Goal: Book appointment/travel/reservation

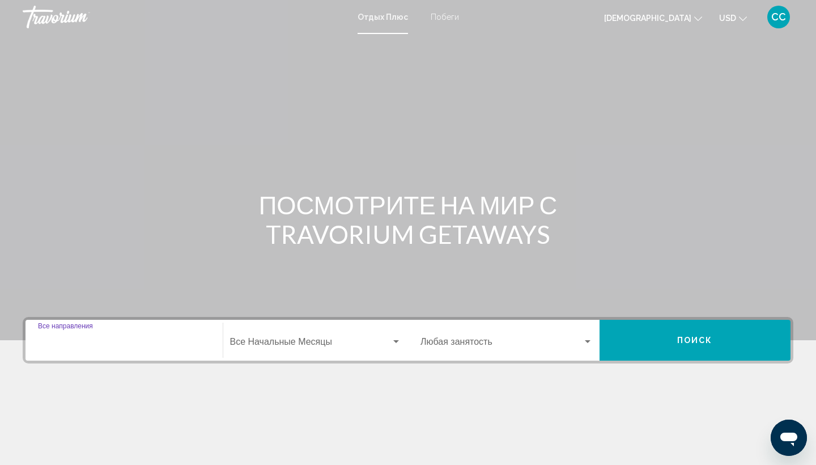
click at [75, 341] on input "Destination Все направления" at bounding box center [124, 344] width 172 height 10
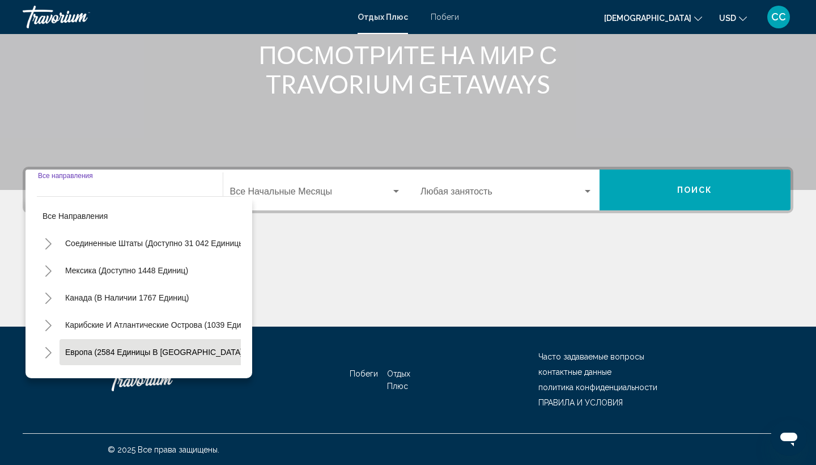
scroll to position [151, 0]
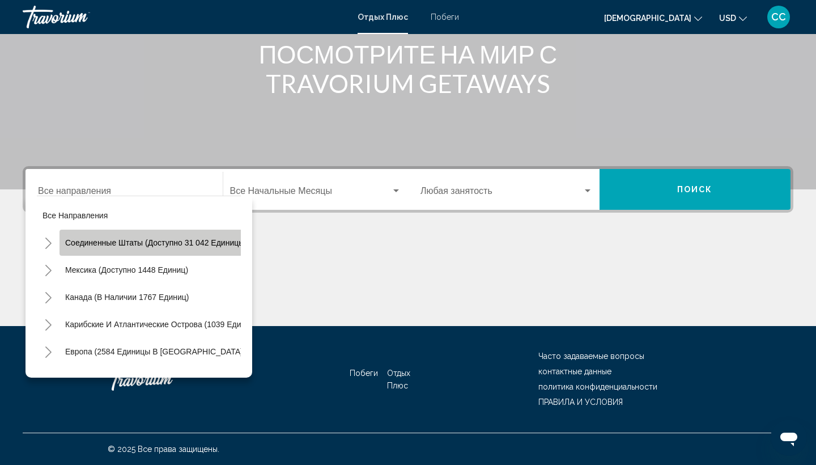
click at [127, 244] on span "Соединенные Штаты (доступно 31 042 единицы)" at bounding box center [156, 242] width 182 height 9
type input "**********"
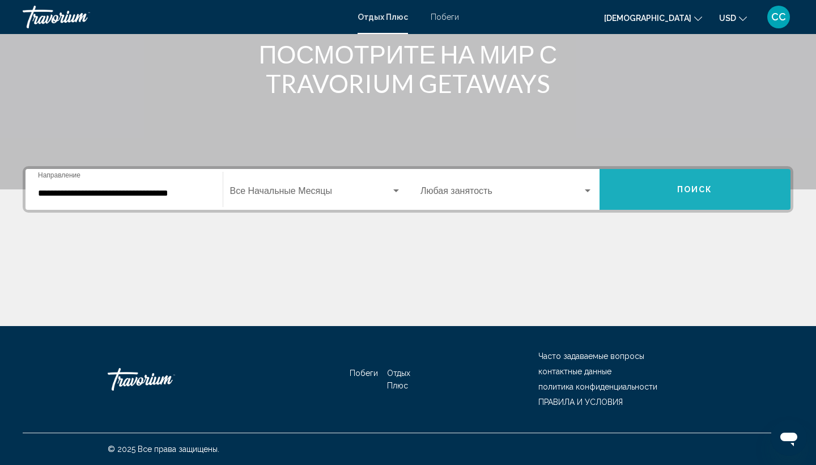
click at [698, 190] on span "ПОИСК" at bounding box center [695, 189] width 36 height 9
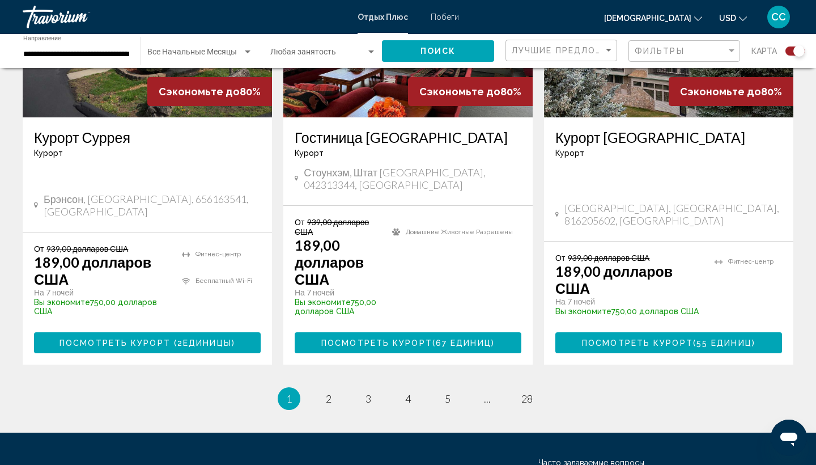
scroll to position [1850, 0]
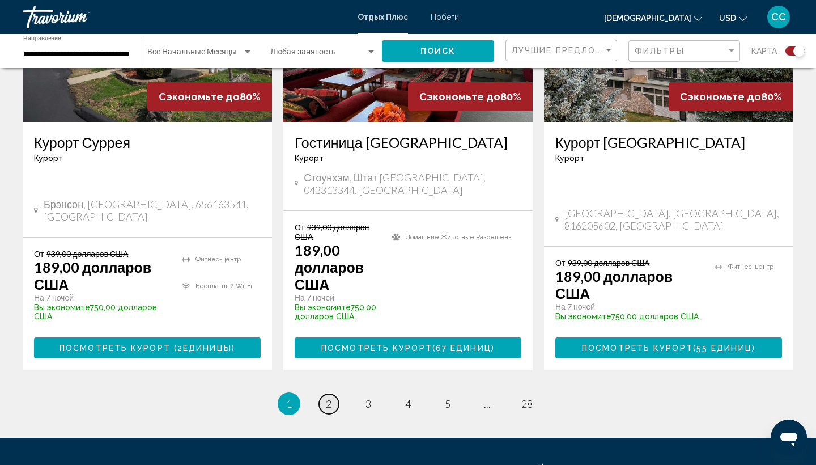
click at [330, 397] on span "2" at bounding box center [329, 403] width 6 height 12
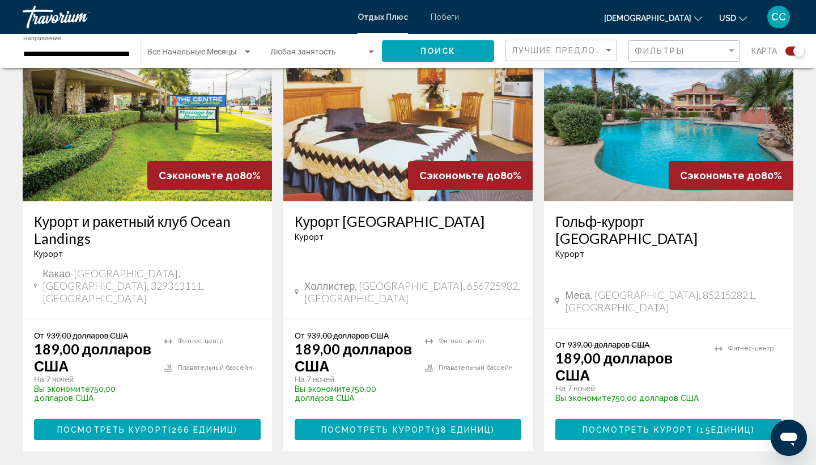
scroll to position [1771, 0]
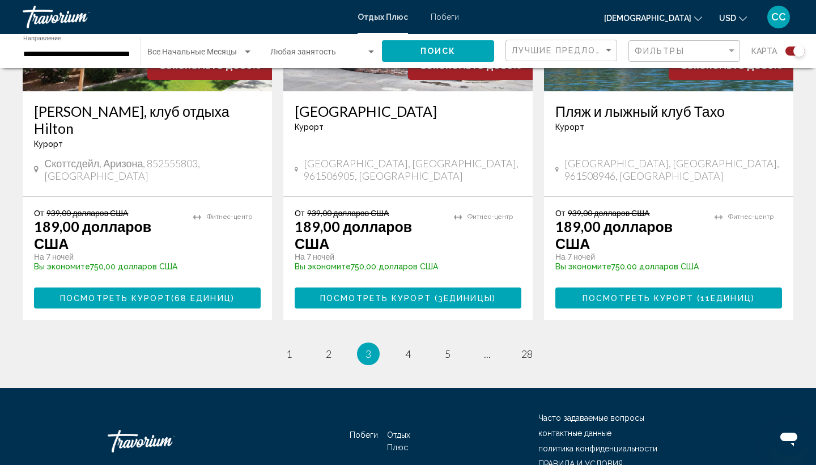
scroll to position [1839, 0]
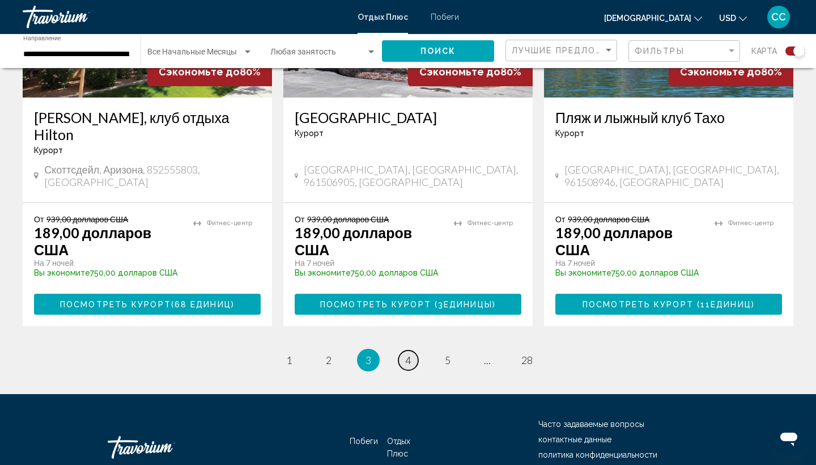
click at [409, 354] on span "4" at bounding box center [408, 360] width 6 height 12
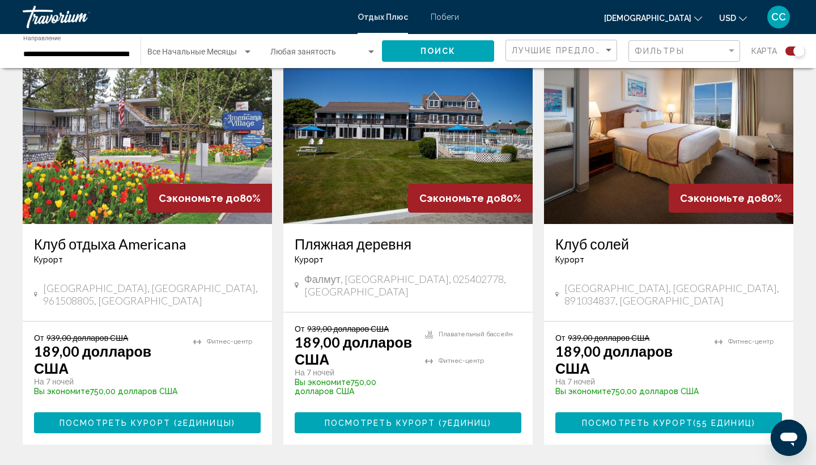
scroll to position [1717, 0]
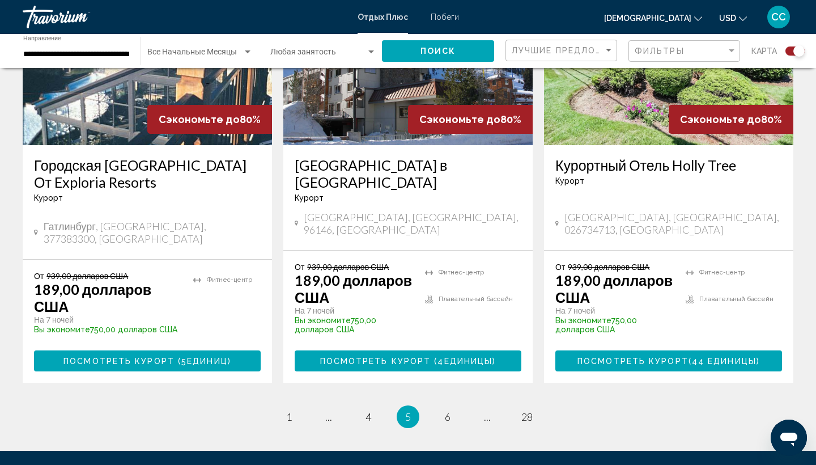
scroll to position [1817, 0]
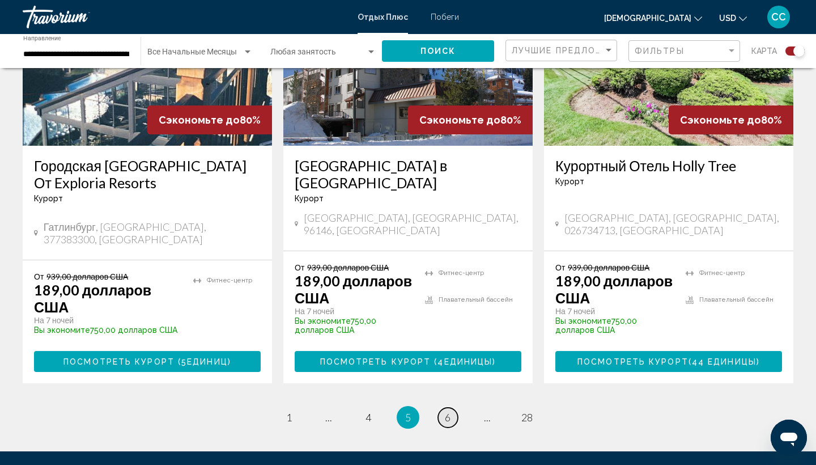
click at [448, 411] on span "6" at bounding box center [448, 417] width 6 height 12
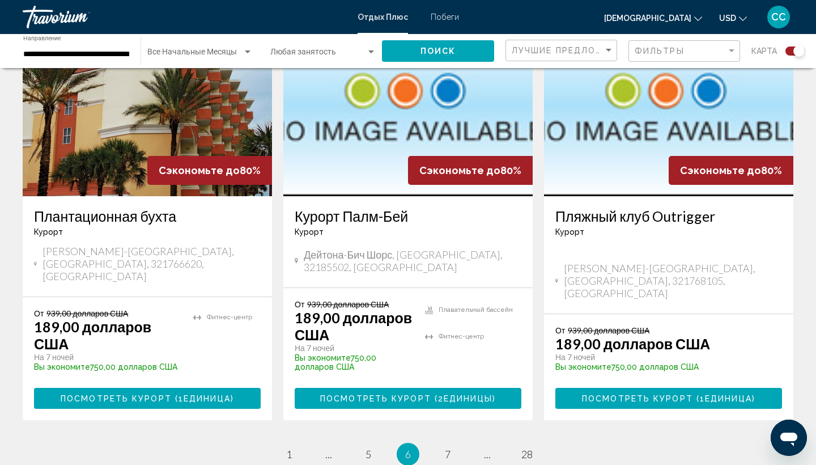
scroll to position [1776, 0]
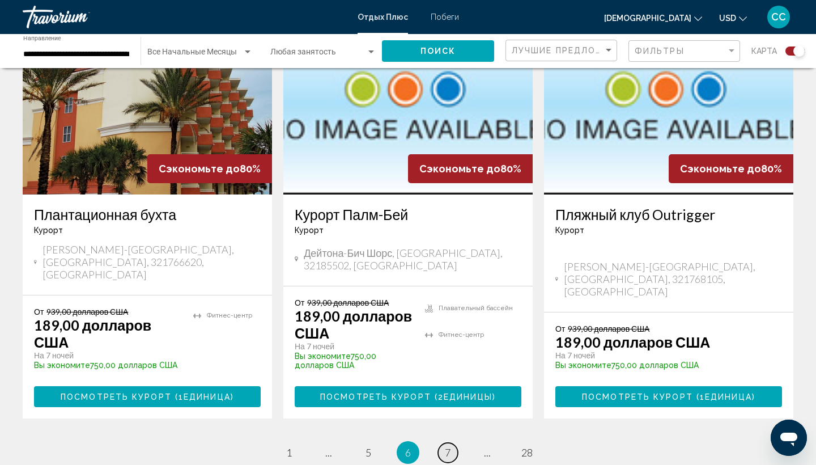
click at [449, 446] on span "7" at bounding box center [448, 452] width 6 height 12
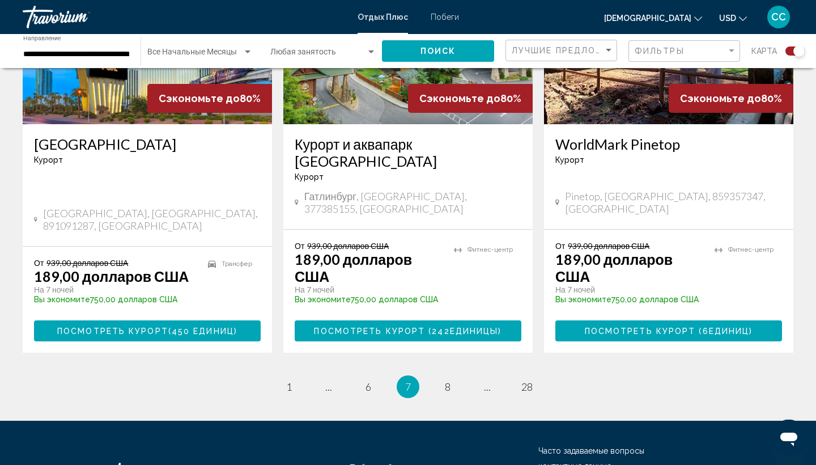
scroll to position [1830, 0]
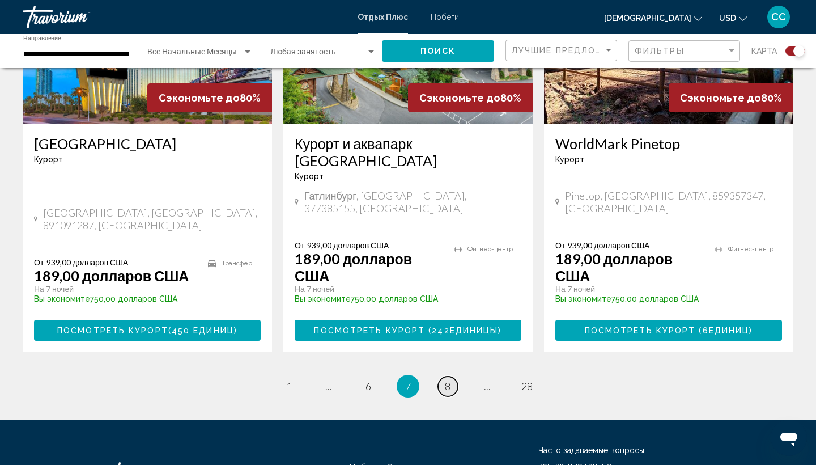
click at [449, 380] on span "8" at bounding box center [448, 386] width 6 height 12
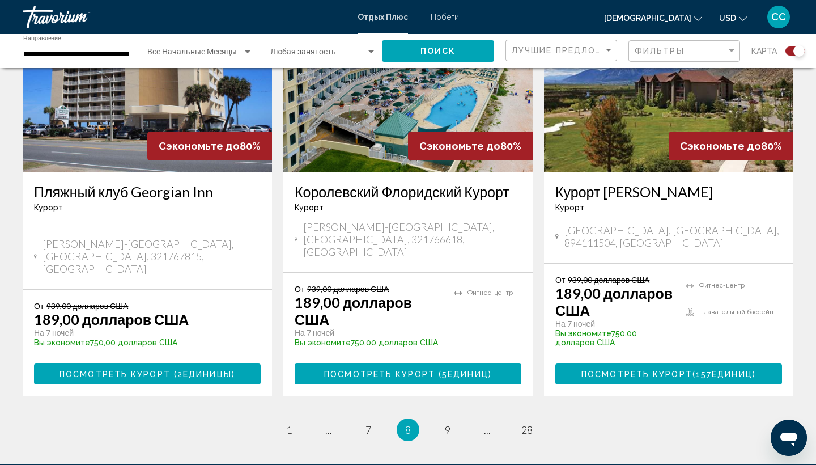
scroll to position [1797, 0]
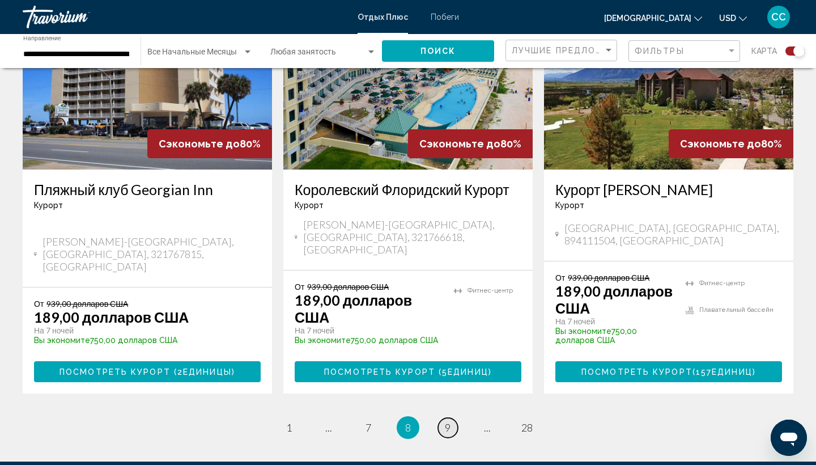
click at [446, 421] on span "9" at bounding box center [448, 427] width 6 height 12
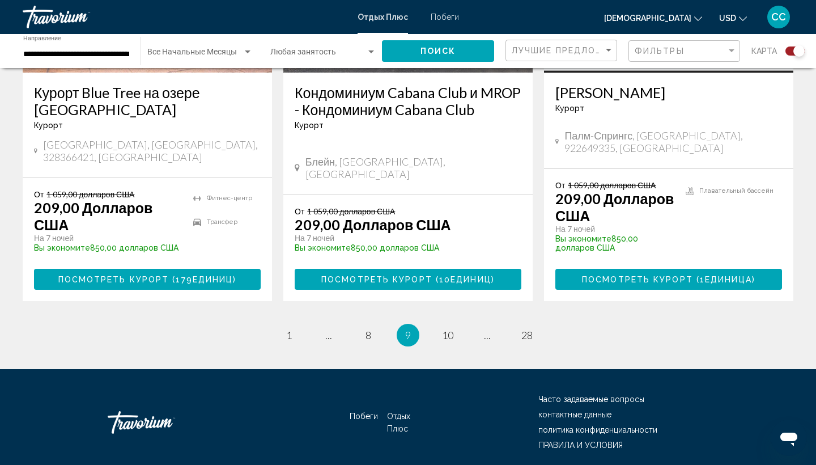
scroll to position [1882, 0]
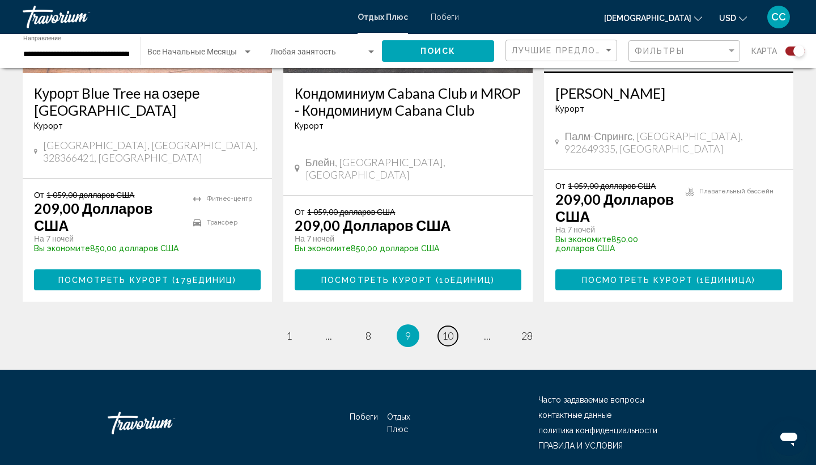
click at [449, 329] on span "10" at bounding box center [447, 335] width 11 height 12
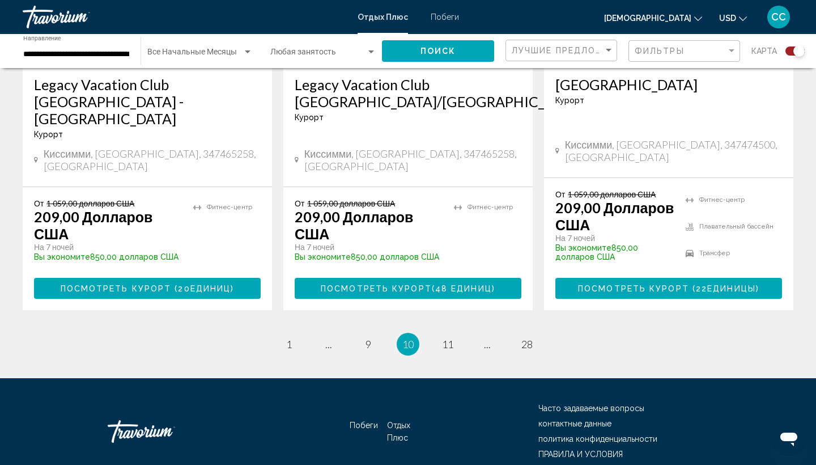
scroll to position [1898, 0]
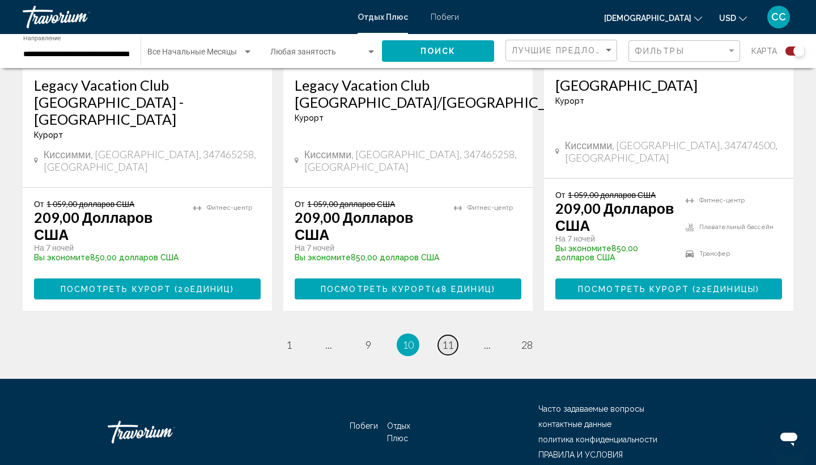
click at [448, 338] on span "11" at bounding box center [447, 344] width 11 height 12
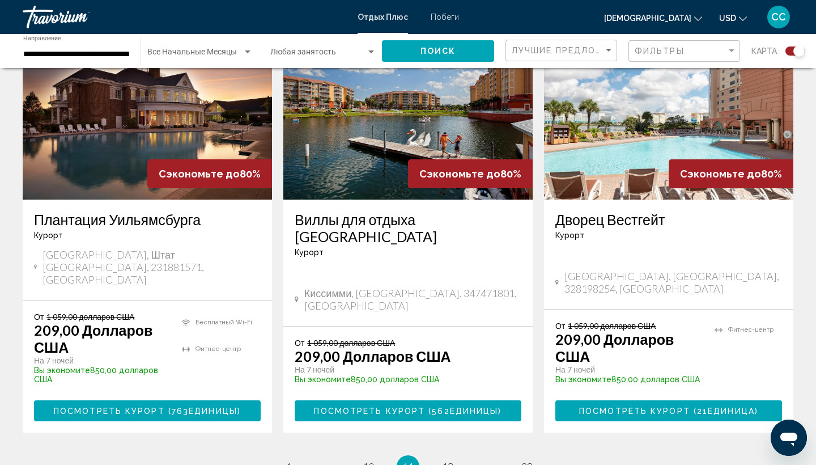
scroll to position [1746, 0]
click at [449, 460] on span "12" at bounding box center [447, 466] width 11 height 12
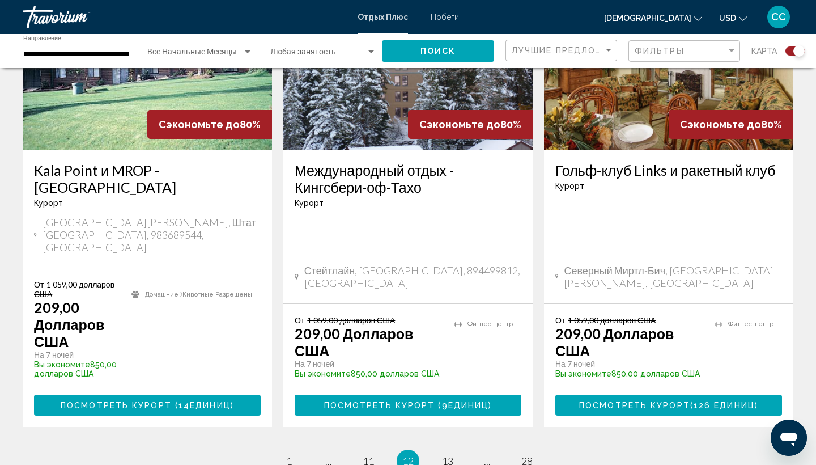
scroll to position [1774, 0]
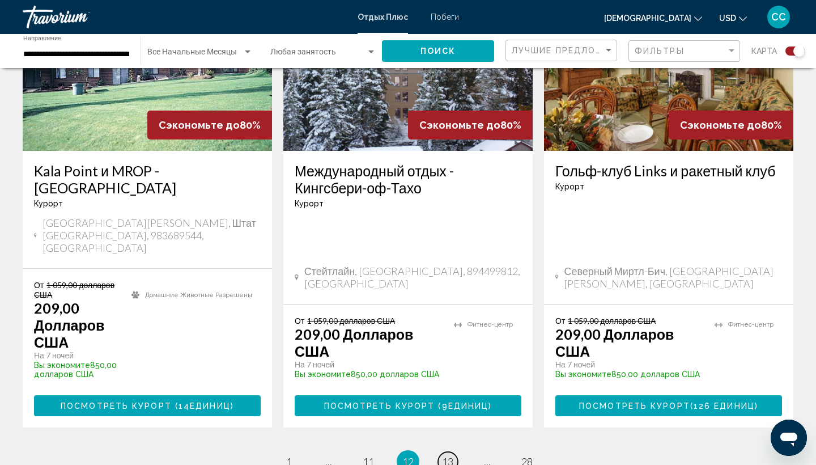
click at [448, 455] on span "13" at bounding box center [447, 461] width 11 height 12
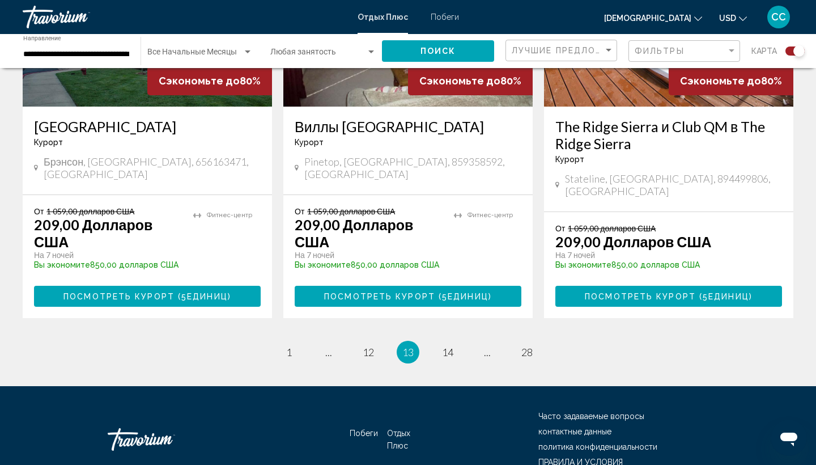
scroll to position [1825, 0]
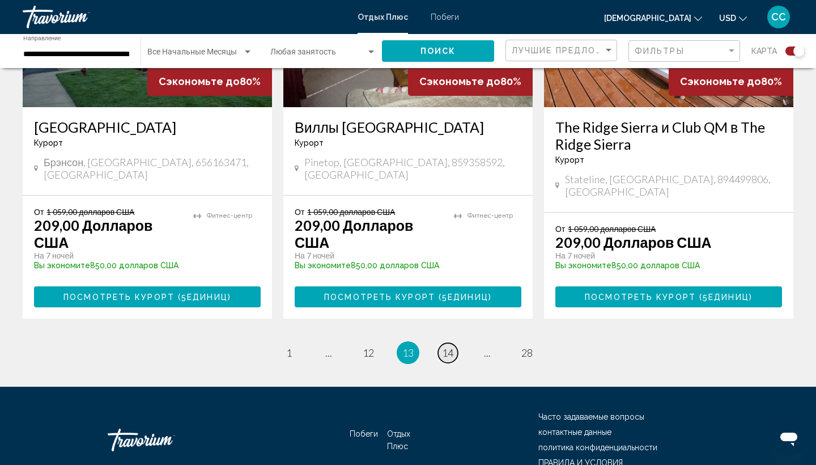
click at [450, 346] on span "14" at bounding box center [447, 352] width 11 height 12
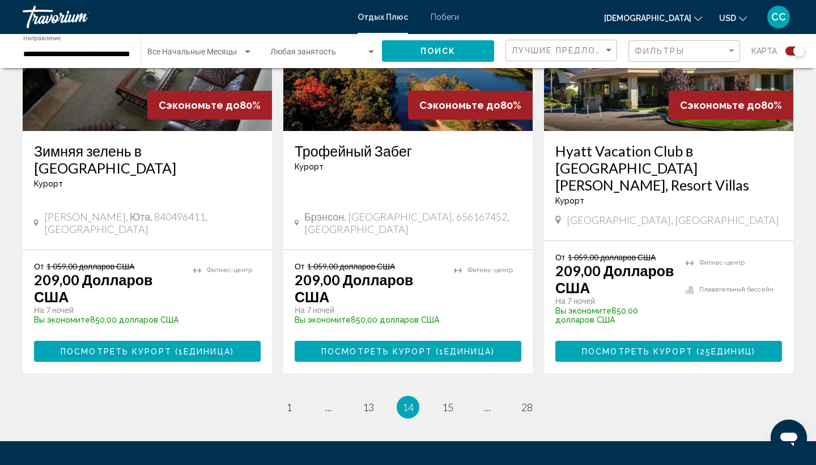
scroll to position [1786, 0]
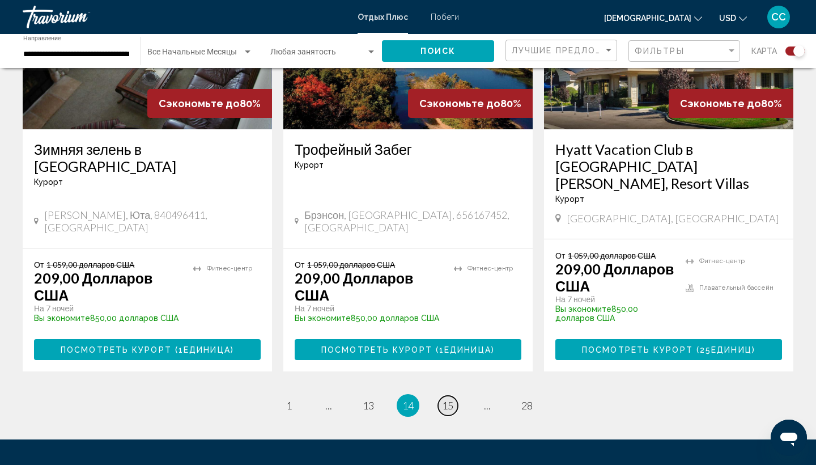
click at [448, 399] on span "15" at bounding box center [447, 405] width 11 height 12
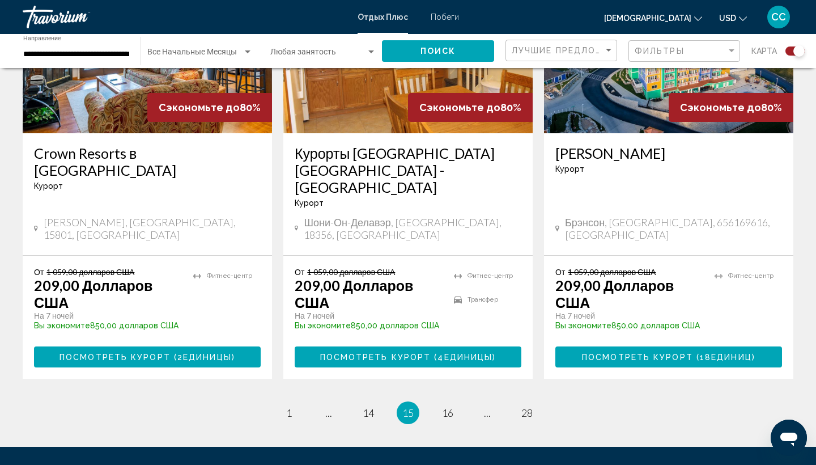
scroll to position [1851, 0]
click at [450, 406] on span "16" at bounding box center [447, 412] width 11 height 12
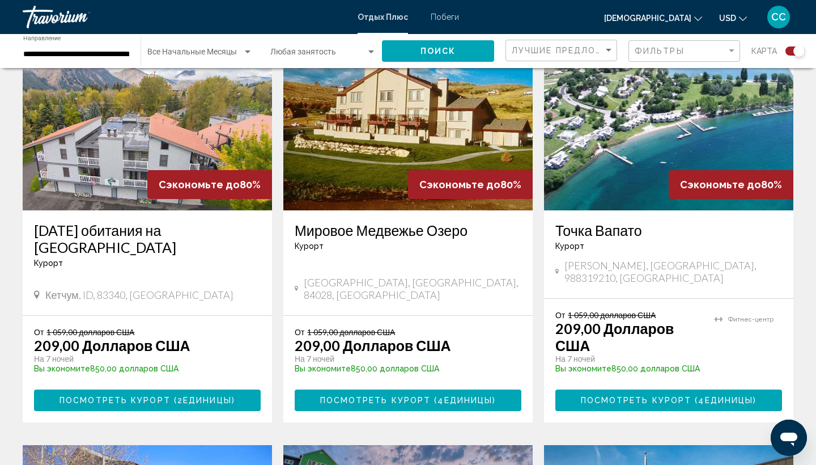
scroll to position [933, 0]
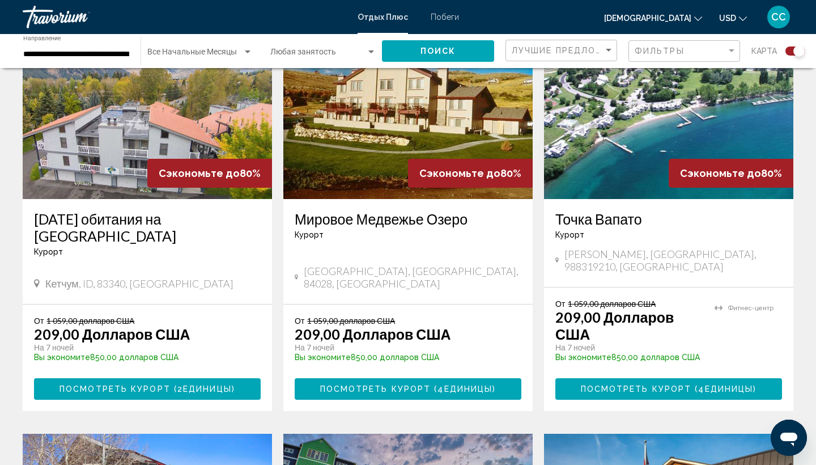
drag, startPoint x: 801, startPoint y: 146, endPoint x: 801, endPoint y: 187, distance: 40.8
click at [801, 161] on div "← Переместить влево → Переместить вправо ↑ Переместить вверх ↓ Переместить вниз…" at bounding box center [408, 235] width 816 height 2179
click at [802, 265] on div "← Переместить влево → Переместить вправо ↑ Переместить вверх ↓ Переместить вниз…" at bounding box center [408, 235] width 816 height 2179
drag, startPoint x: 807, startPoint y: 244, endPoint x: 807, endPoint y: 229, distance: 15.3
click at [807, 240] on div "← Переместить влево → Переместить вправо ↑ Переместить вверх ↓ Переместить вниз…" at bounding box center [408, 235] width 816 height 2179
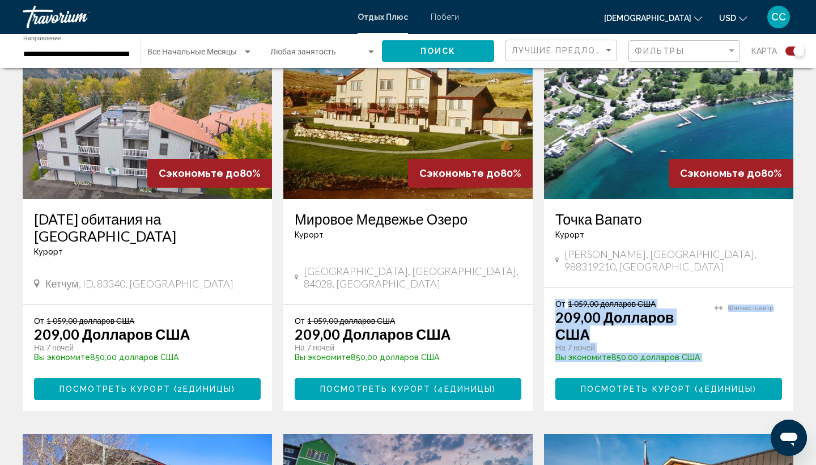
click at [807, 266] on div "← Переместить влево → Переместить вправо ↑ Переместить вверх ↓ Переместить вниз…" at bounding box center [408, 235] width 816 height 2179
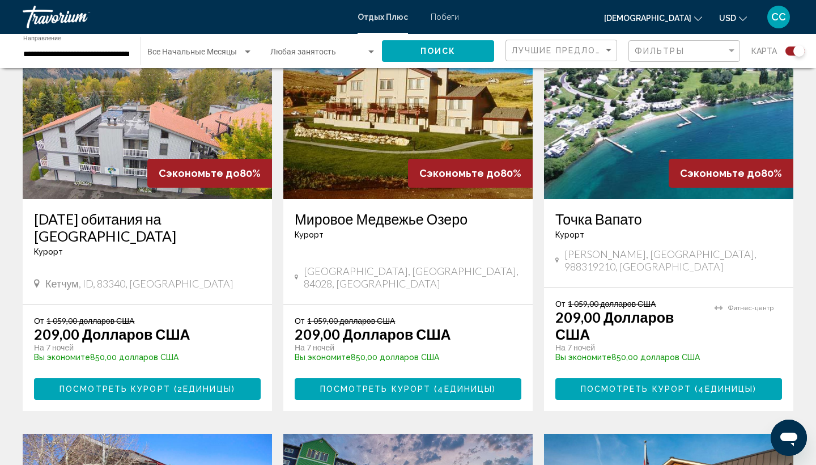
drag, startPoint x: 794, startPoint y: 202, endPoint x: 794, endPoint y: 224, distance: 22.1
click at [794, 203] on app-exchanges-search-item "Сэкономьте до 80% Точка Вапато Курорт - This is an adults only resort [GEOGRAPH…" at bounding box center [668, 214] width 261 height 393
click at [796, 285] on app-exchanges-search-item "Сэкономьте до 80% Точка Вапато Курорт - This is an adults only resort [GEOGRAPH…" at bounding box center [668, 214] width 261 height 393
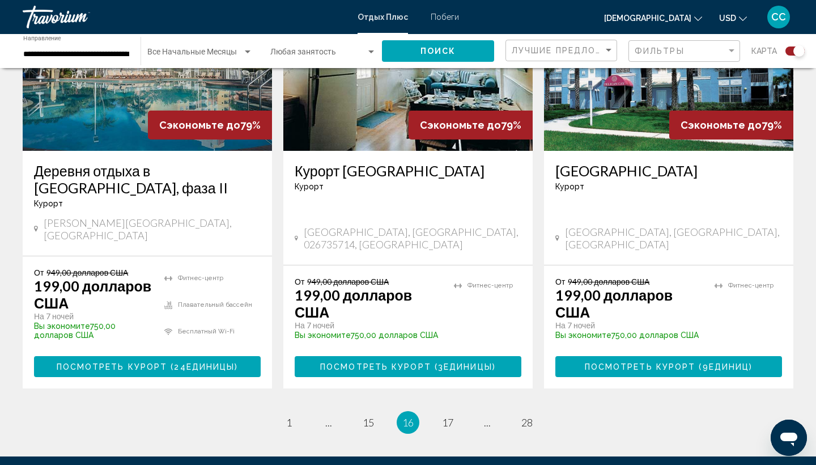
scroll to position [1827, 0]
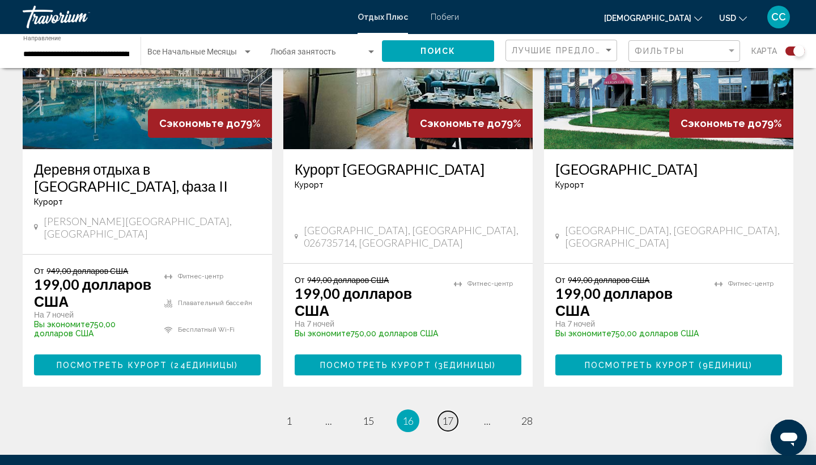
click at [449, 414] on span "17" at bounding box center [447, 420] width 11 height 12
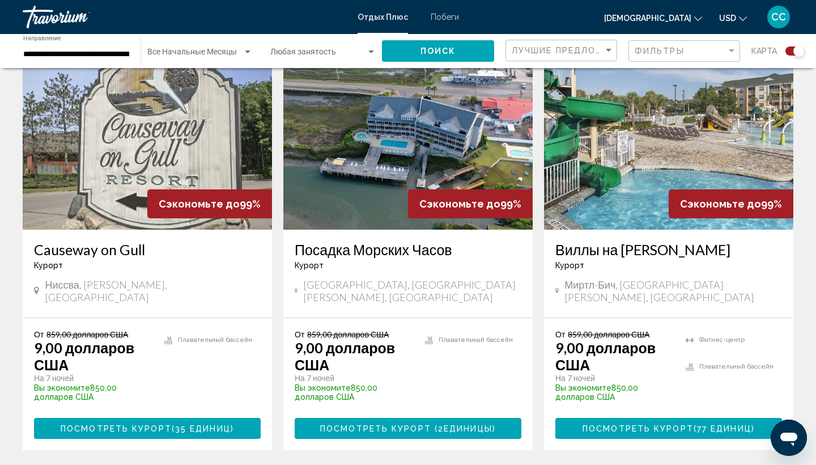
scroll to position [1750, 0]
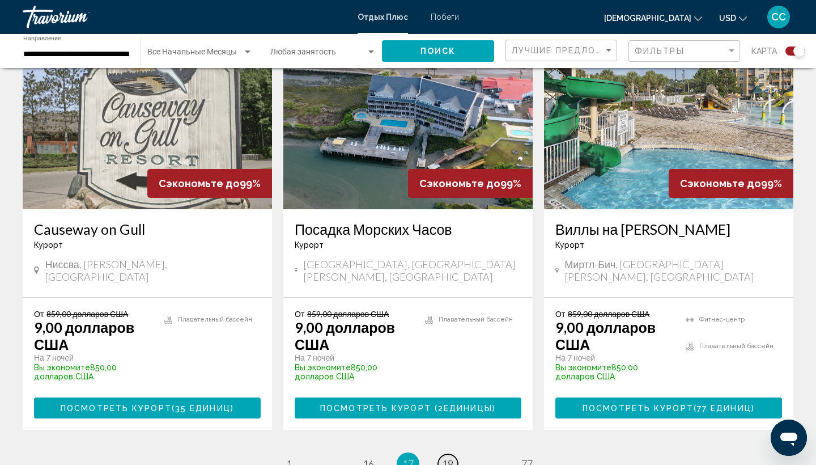
click at [448, 457] on span "18" at bounding box center [447, 463] width 11 height 12
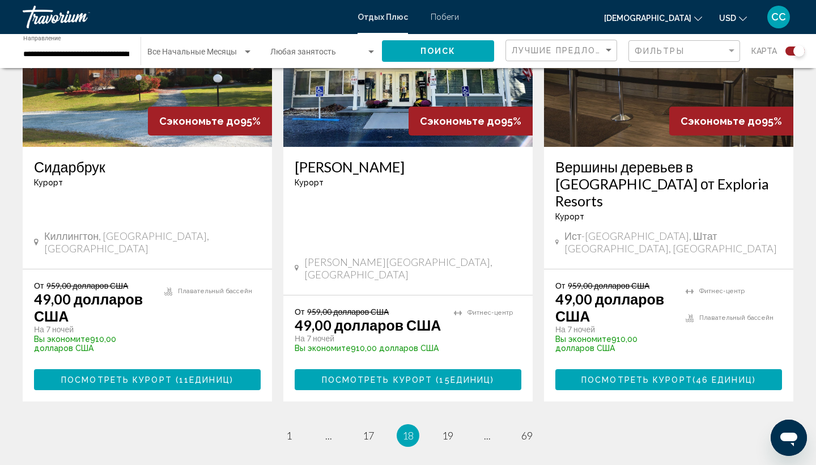
scroll to position [1834, 0]
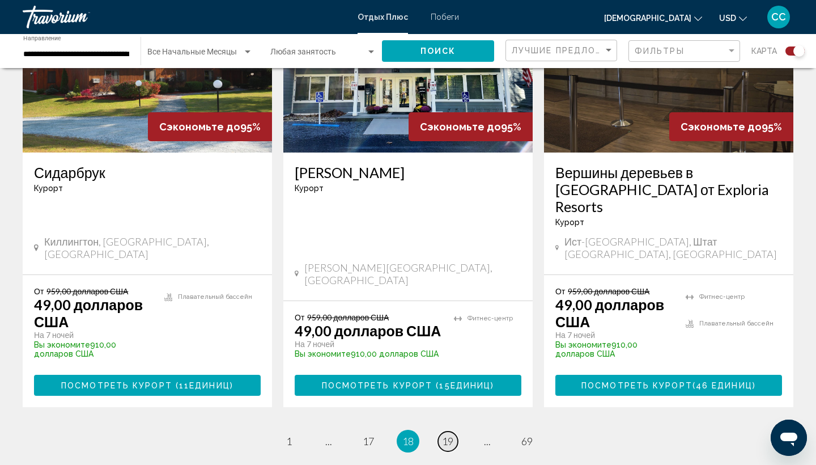
click at [449, 435] on span "19" at bounding box center [447, 441] width 11 height 12
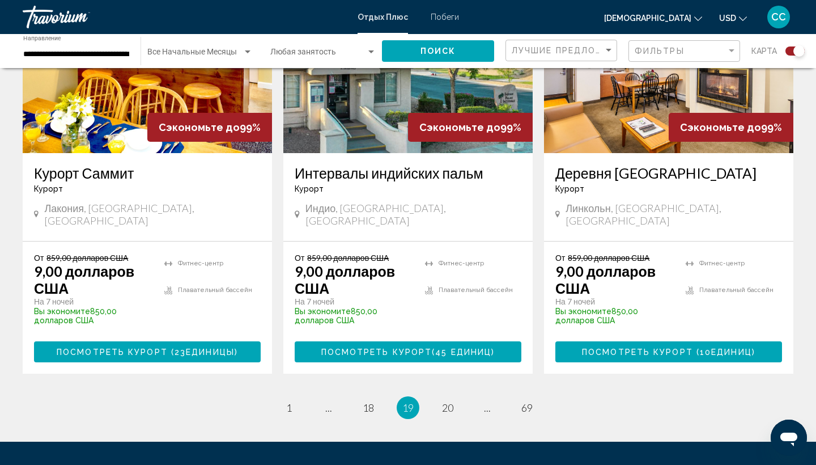
scroll to position [1807, 0]
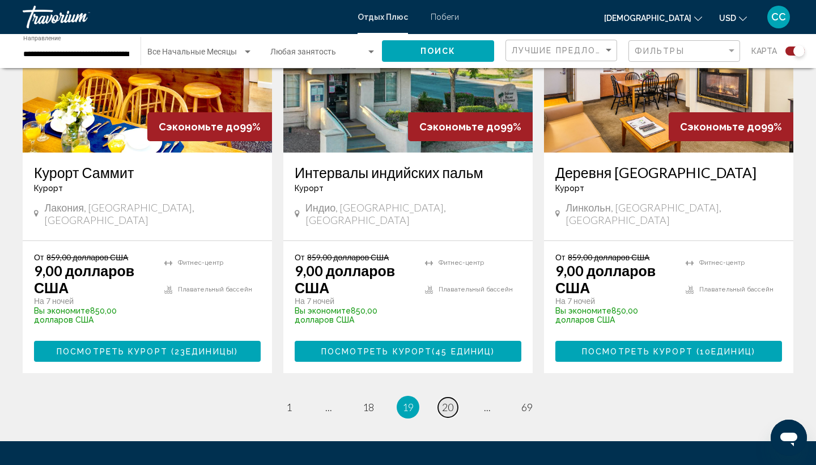
click at [447, 401] on span "20" at bounding box center [447, 407] width 11 height 12
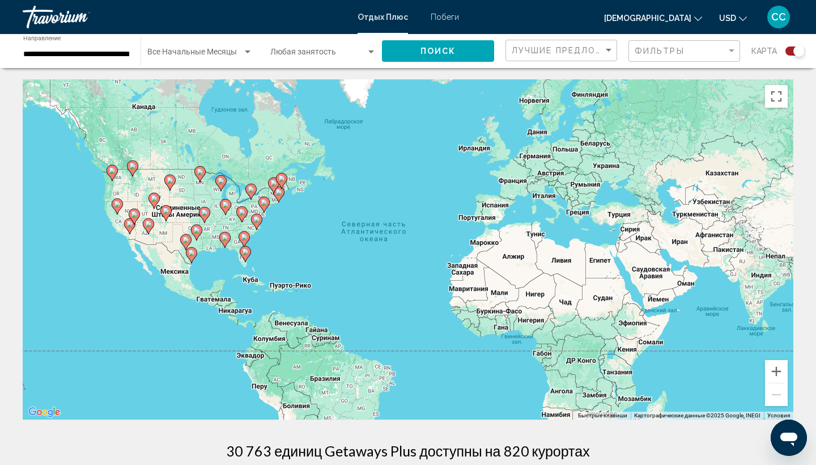
click at [247, 250] on image "Основное содержание" at bounding box center [245, 251] width 7 height 7
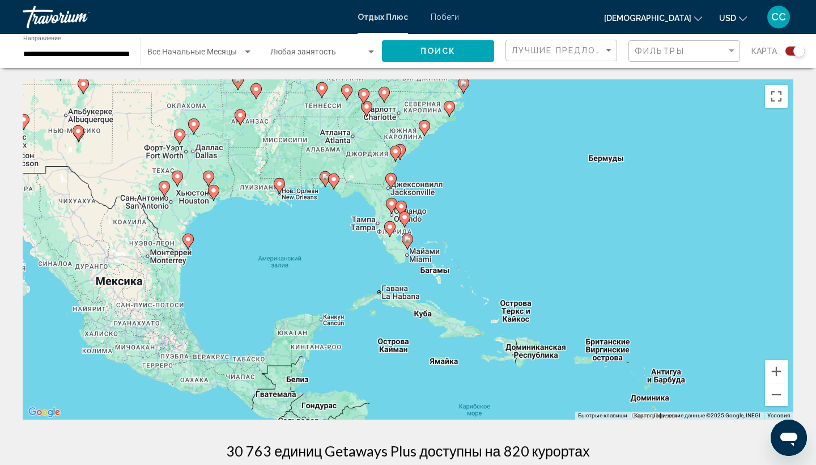
click at [407, 241] on image "Основное содержание" at bounding box center [407, 239] width 7 height 7
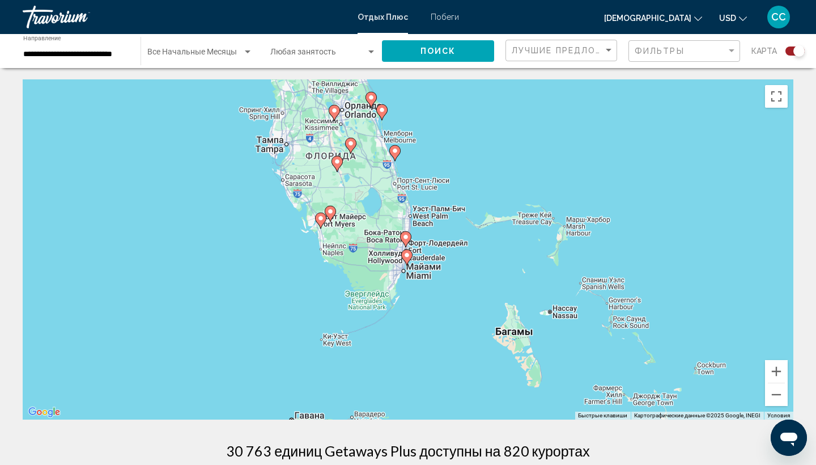
click at [329, 337] on div "Для навигации используйте клавиши со стрелками. Чтобы активировать перетаскиван…" at bounding box center [408, 249] width 771 height 340
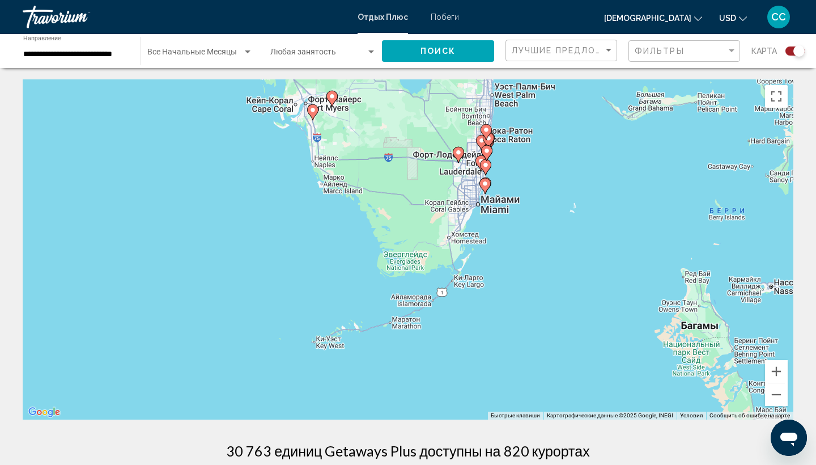
click at [487, 185] on image "Основное содержание" at bounding box center [485, 183] width 7 height 7
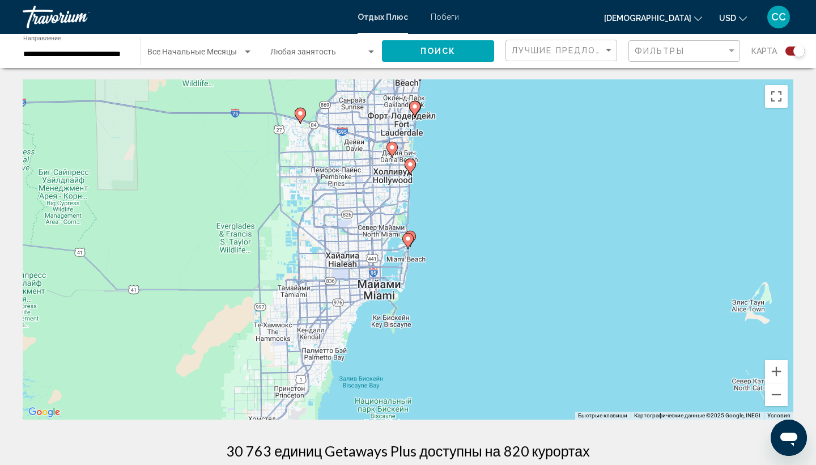
click at [409, 240] on image "Основное содержание" at bounding box center [408, 238] width 7 height 7
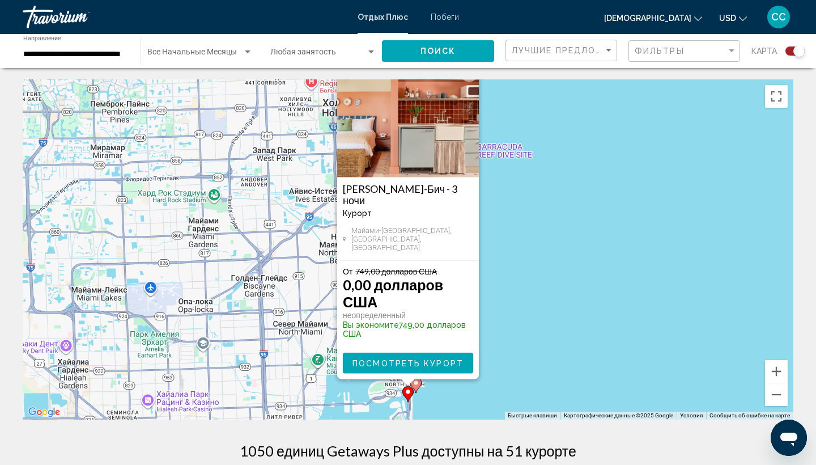
click at [469, 82] on button "Закрыть" at bounding box center [469, 73] width 17 height 17
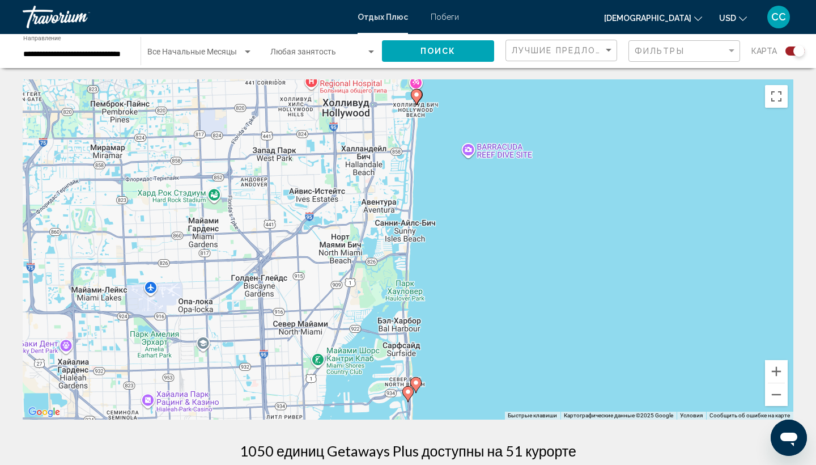
click at [416, 385] on image "Основное содержание" at bounding box center [416, 382] width 7 height 7
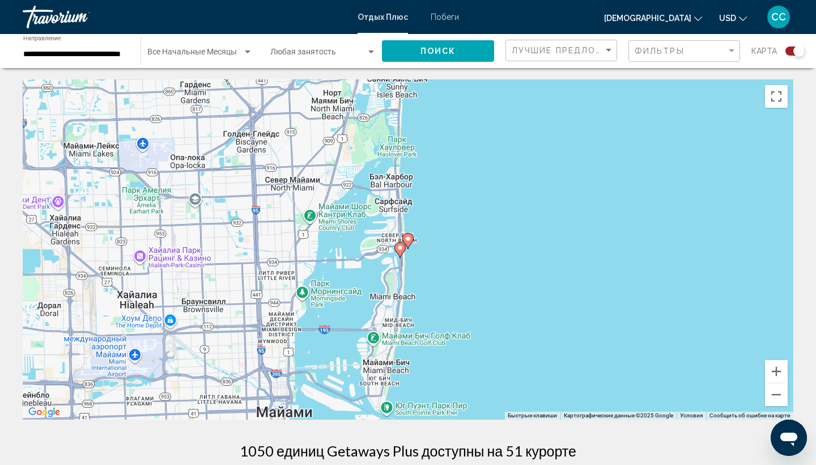
click at [400, 249] on image "Основное содержание" at bounding box center [400, 247] width 7 height 7
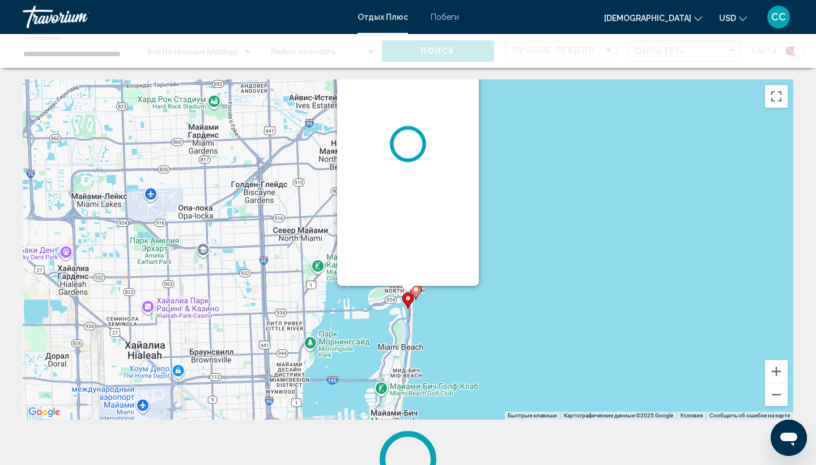
click at [400, 249] on div "Основное содержание" at bounding box center [408, 143] width 142 height 283
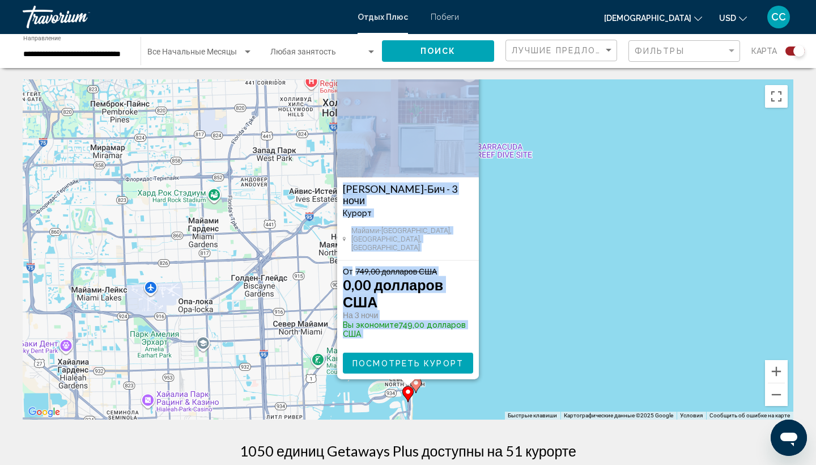
click at [471, 82] on button "Закрыть" at bounding box center [469, 73] width 17 height 17
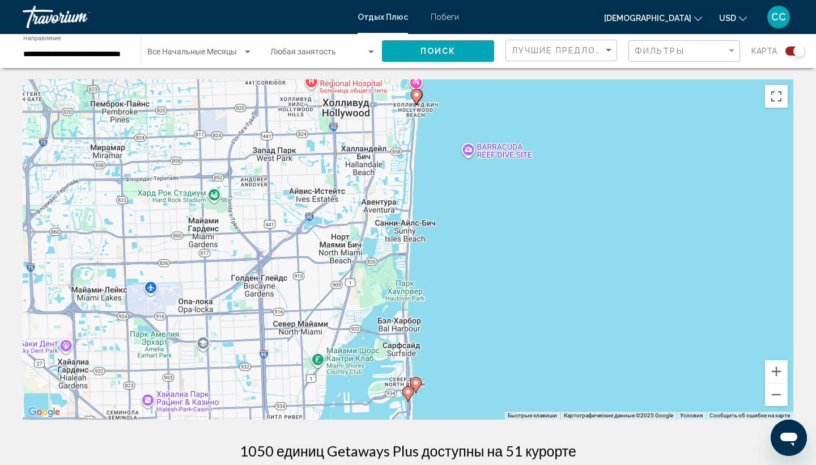
click at [417, 382] on image "Основное содержание" at bounding box center [416, 382] width 7 height 7
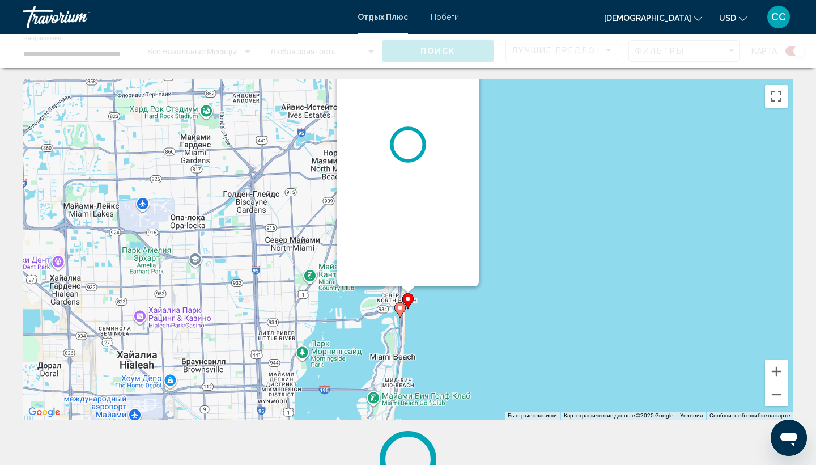
click at [417, 382] on div "Чтобы активировать перетаскивание с помощью клавиатуры, нажмите Alt + Ввод. Пос…" at bounding box center [408, 249] width 771 height 340
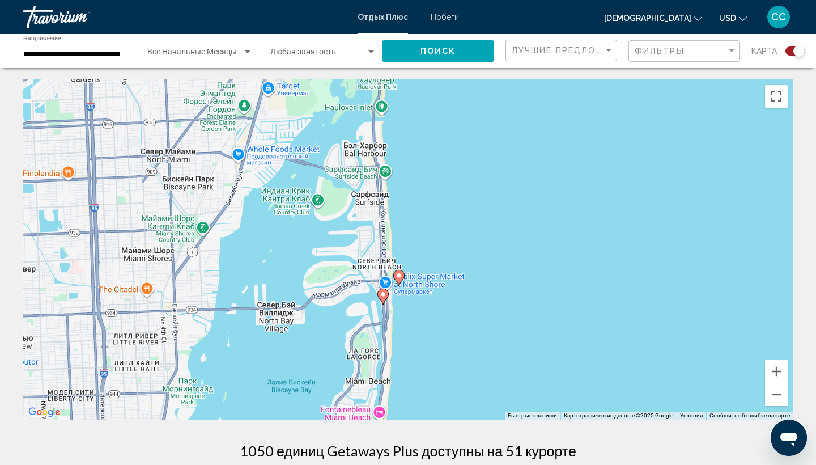
click at [402, 277] on icon "Основное содержание" at bounding box center [399, 277] width 10 height 15
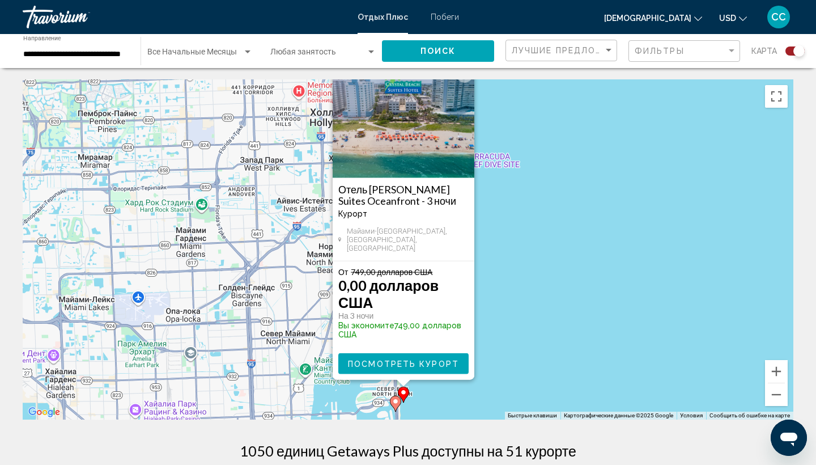
click at [664, 298] on div "Чтобы активировать перетаскивание с помощью клавиатуры, нажмите Alt + Ввод. Пос…" at bounding box center [408, 249] width 771 height 340
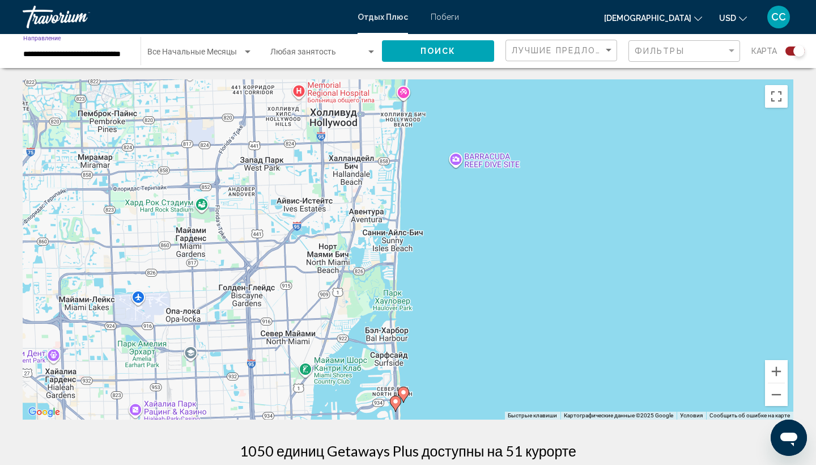
click at [69, 56] on input "**********" at bounding box center [76, 54] width 106 height 9
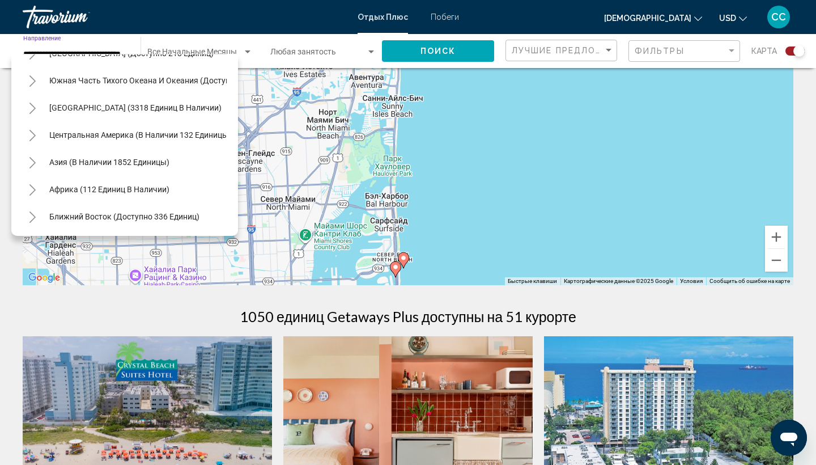
scroll to position [132, 0]
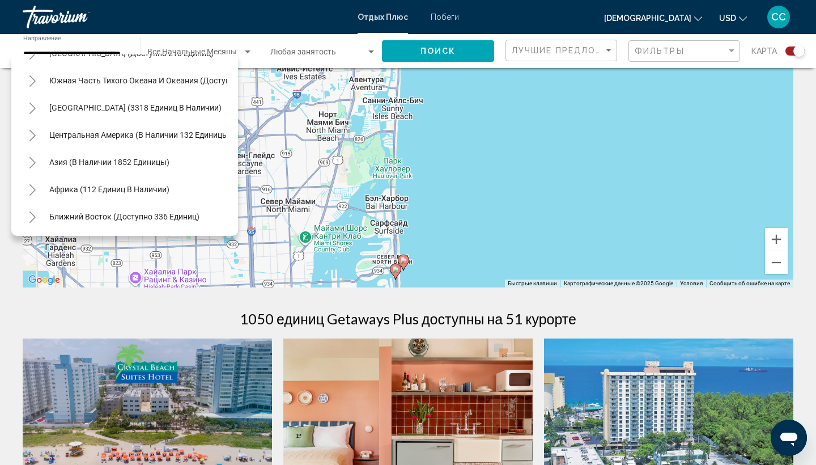
click at [214, 177] on div "Африка (112 единиц в наличии)" at bounding box center [123, 189] width 204 height 27
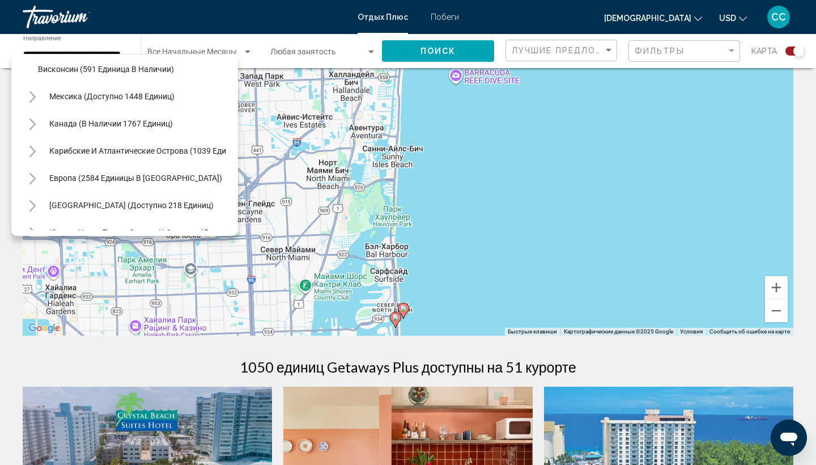
scroll to position [1173, 2]
click at [206, 69] on li "Висконсин (591 единица в наличии)" at bounding box center [128, 70] width 193 height 27
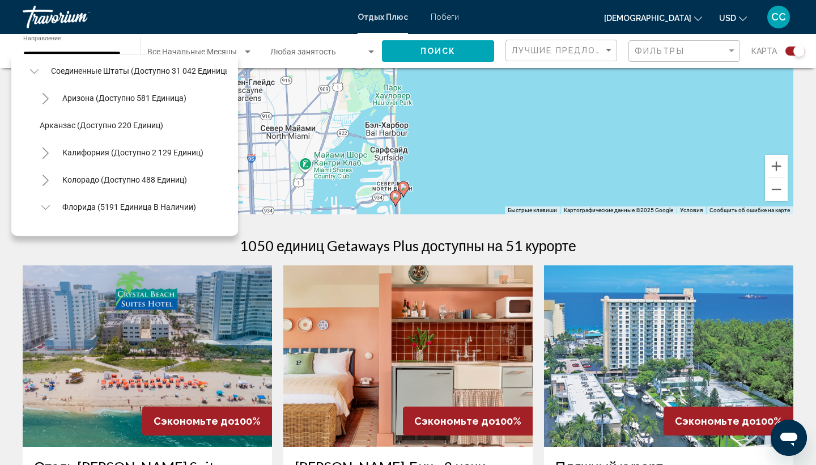
scroll to position [36, 1]
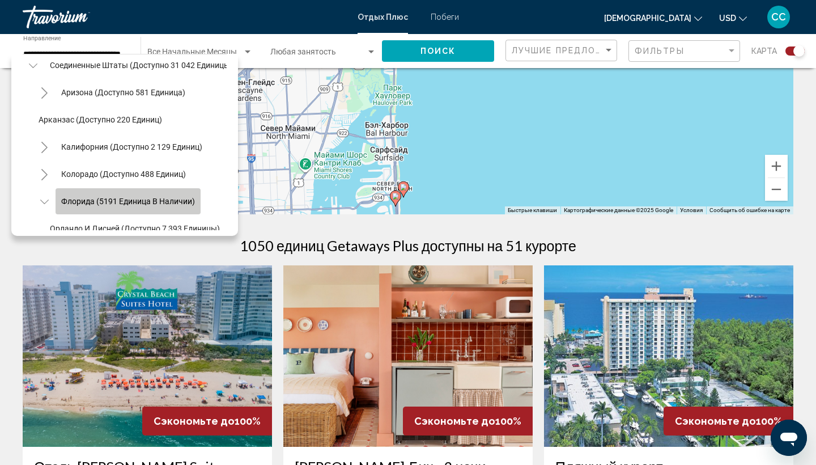
click at [74, 202] on span "Флорида (5191 единица в наличии)" at bounding box center [128, 201] width 134 height 9
type input "**********"
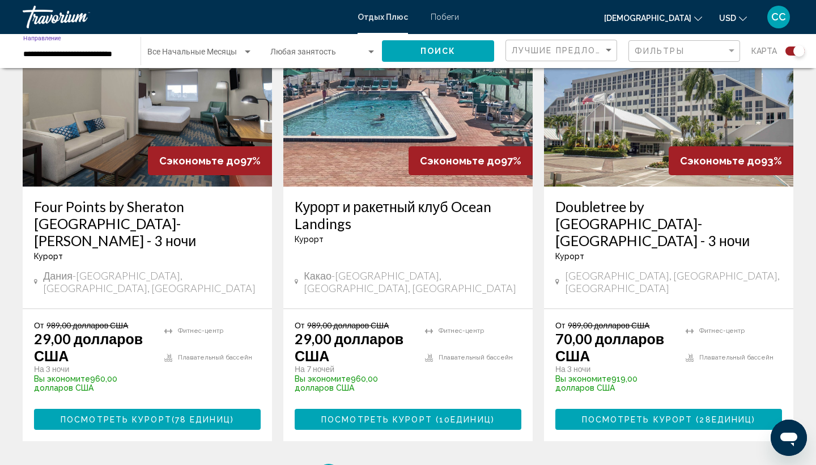
scroll to position [1782, 0]
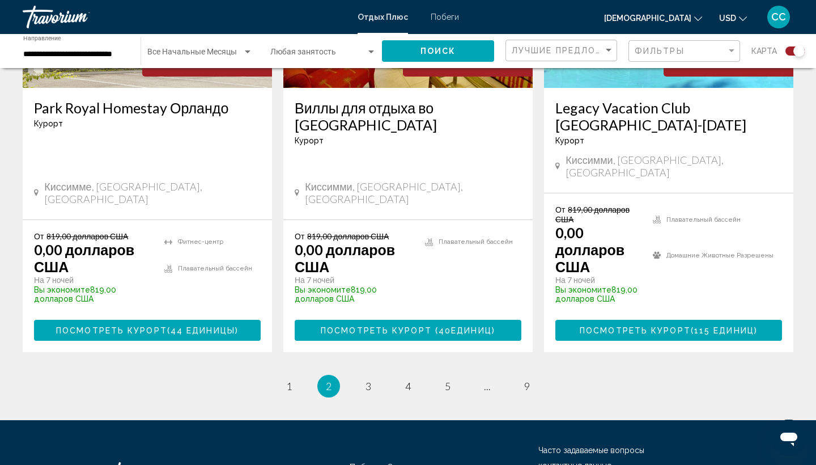
scroll to position [1932, 0]
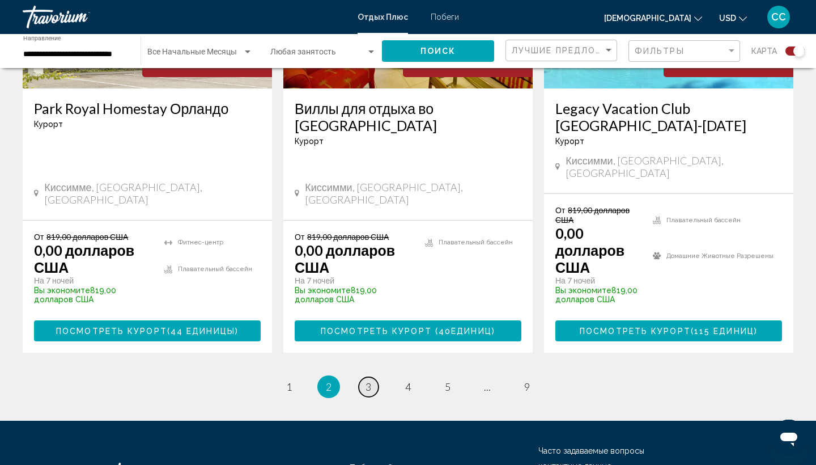
click at [372, 377] on link "Страница 3" at bounding box center [369, 387] width 20 height 20
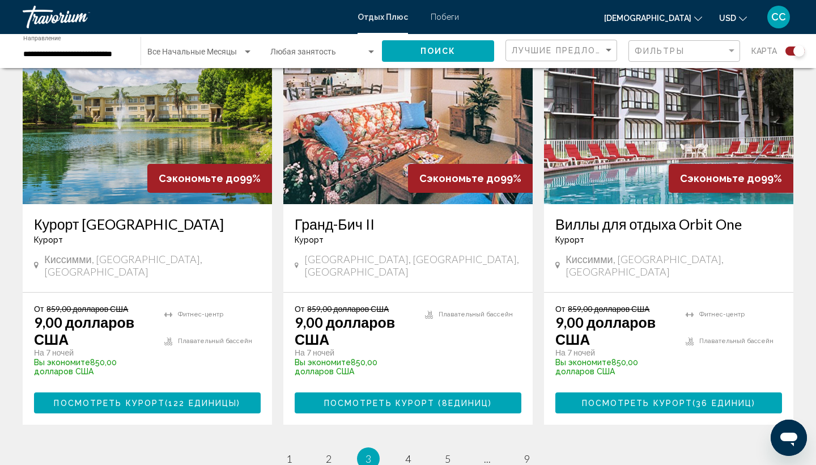
scroll to position [1800, 0]
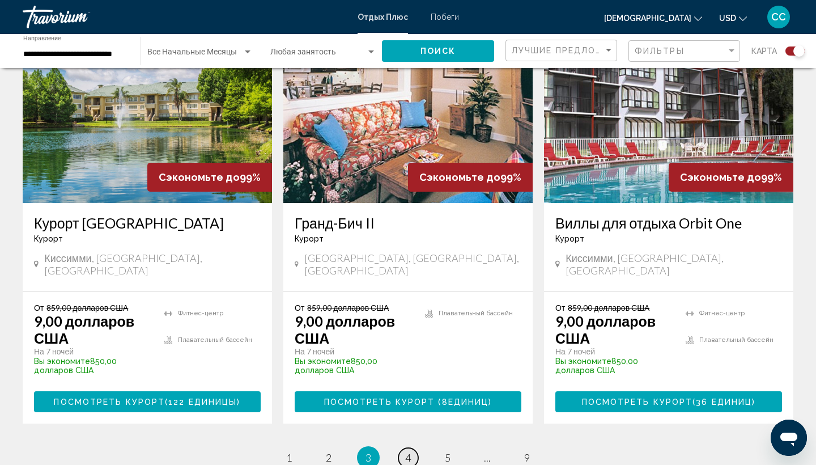
click at [409, 451] on span "4" at bounding box center [408, 457] width 6 height 12
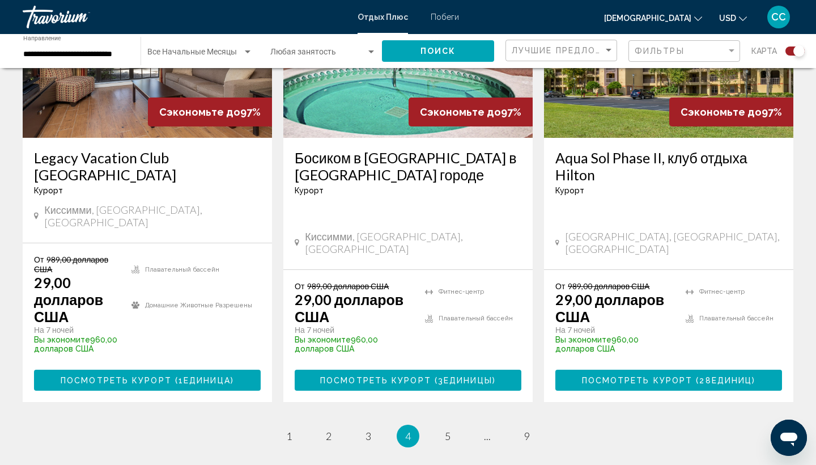
scroll to position [1856, 0]
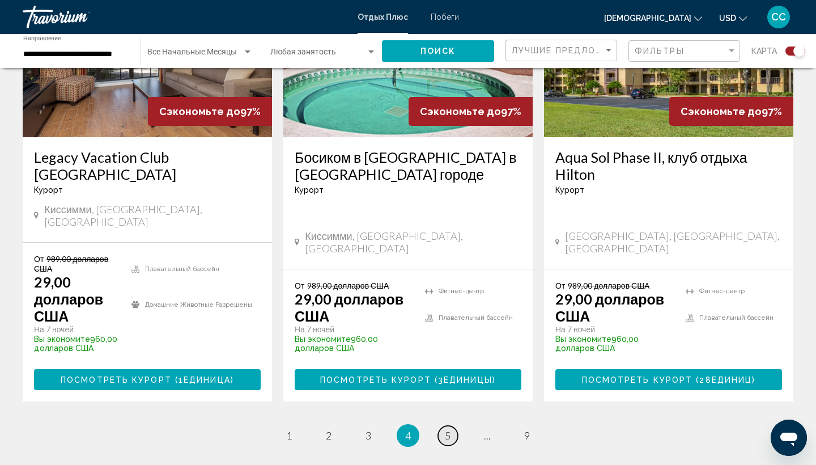
click at [449, 429] on span "5" at bounding box center [448, 435] width 6 height 12
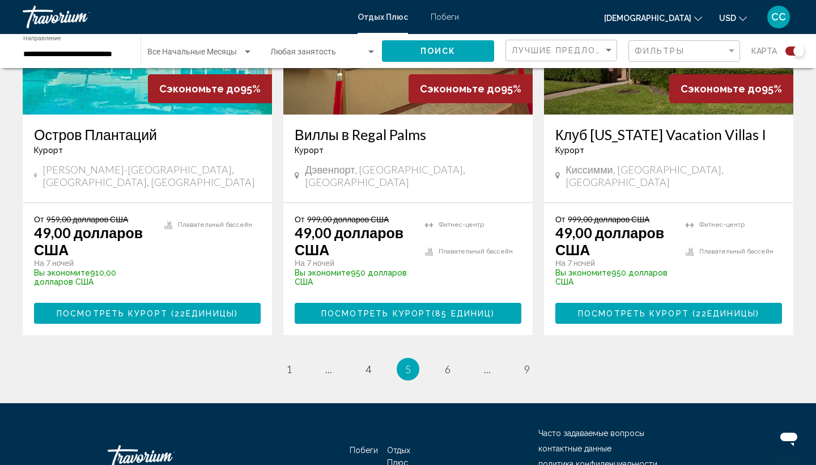
scroll to position [1915, 0]
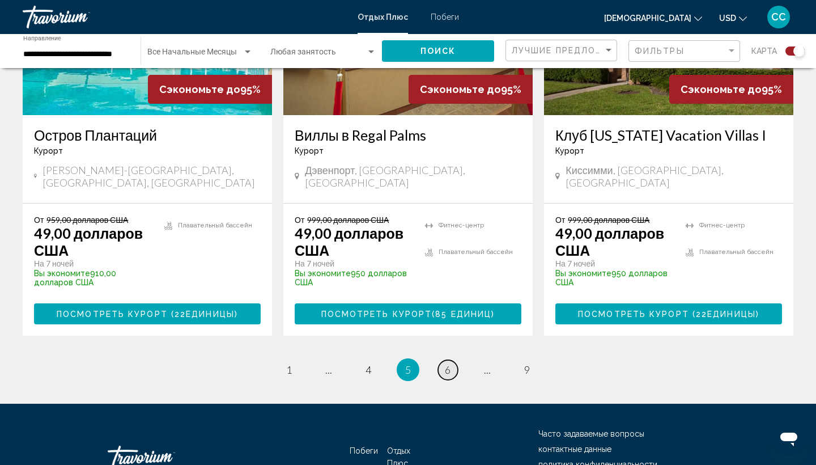
click at [449, 363] on span "6" at bounding box center [448, 369] width 6 height 12
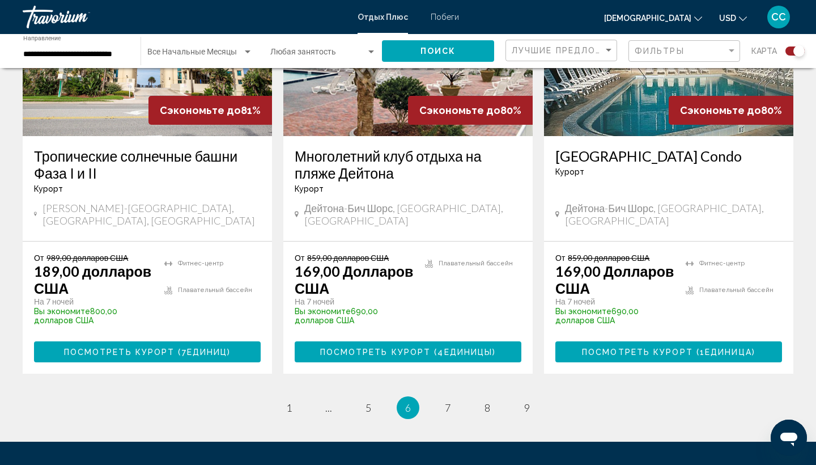
scroll to position [1880, 0]
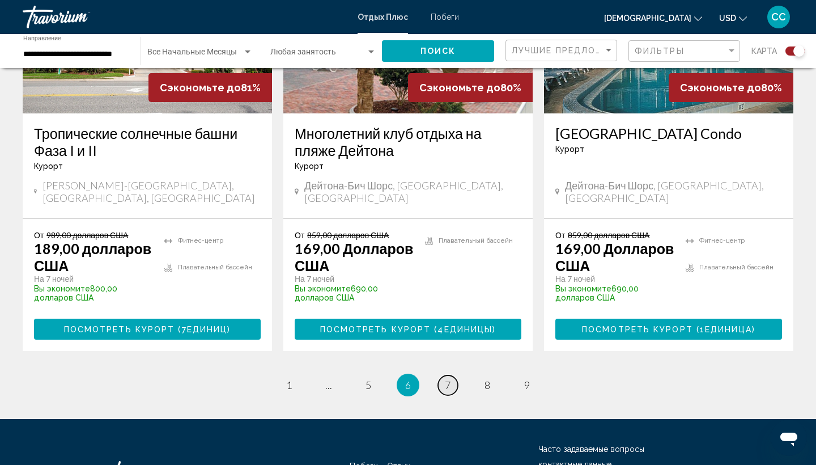
click at [449, 379] on span "7" at bounding box center [448, 385] width 6 height 12
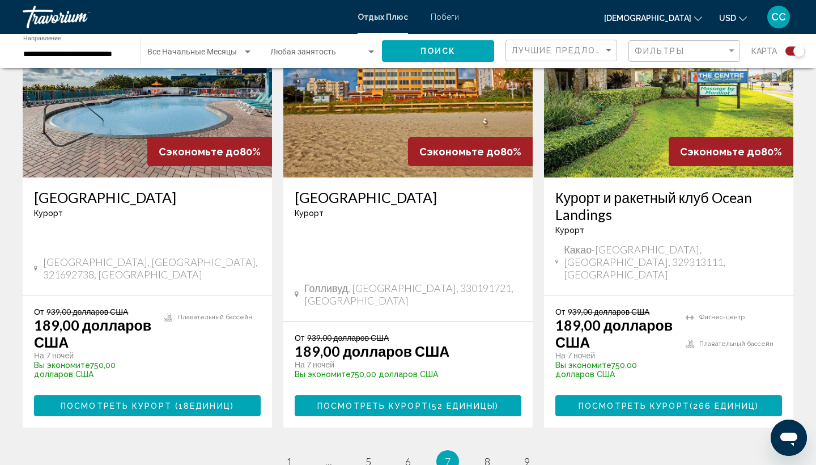
scroll to position [1806, 0]
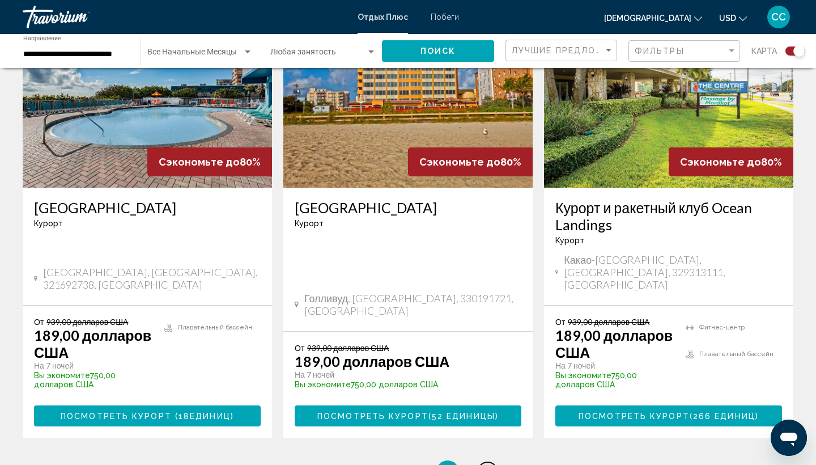
click at [488, 464] on span "8" at bounding box center [487, 471] width 6 height 12
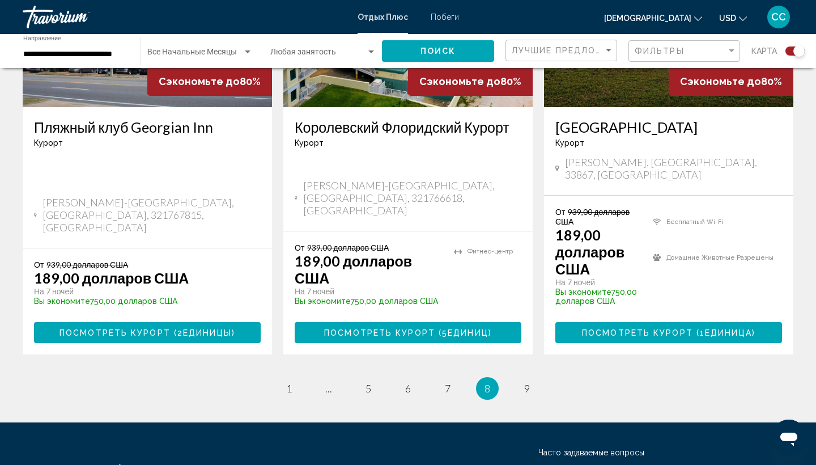
scroll to position [1862, 0]
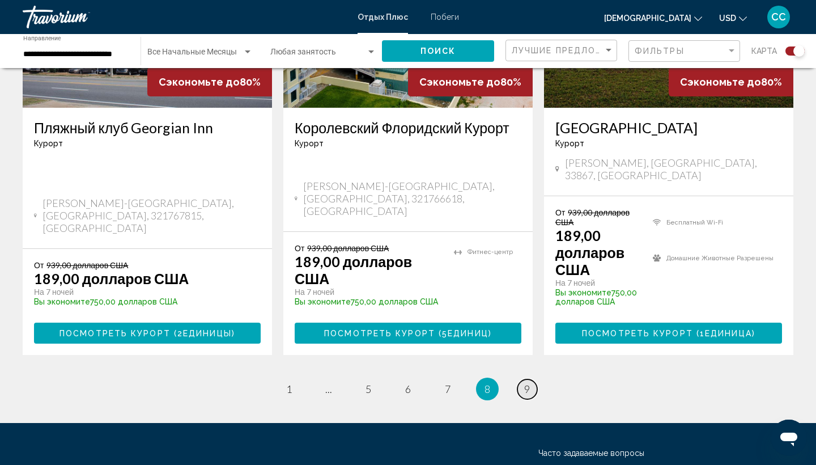
click at [532, 379] on link "Страница 9" at bounding box center [527, 389] width 20 height 20
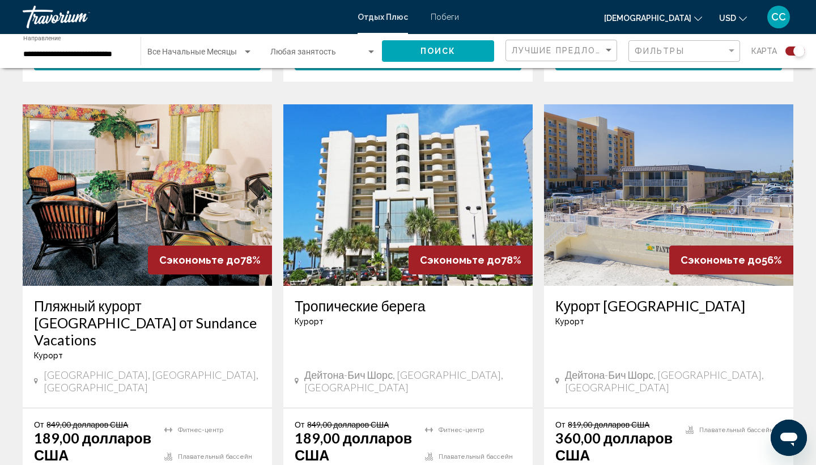
scroll to position [1235, 0]
